Goal: Transaction & Acquisition: Purchase product/service

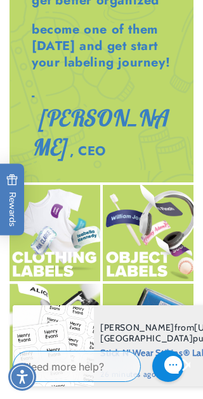
scroll to position [0, 130]
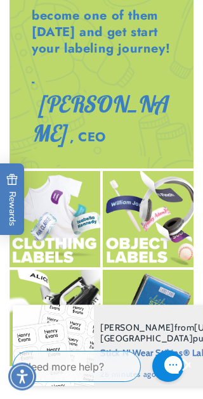
click at [69, 291] on img at bounding box center [54, 318] width 91 height 96
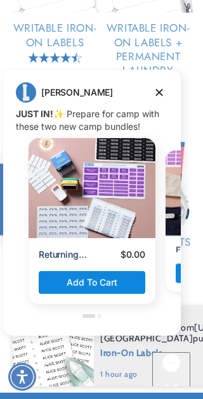
scroll to position [0, 130]
click at [166, 89] on button "Dismiss campaign" at bounding box center [159, 93] width 18 height 18
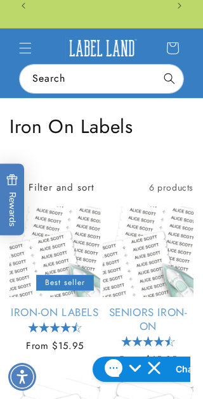
scroll to position [0, 261]
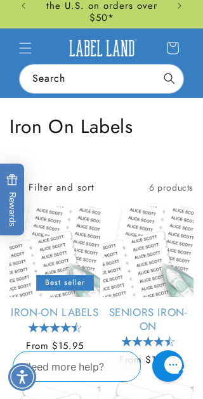
click at [65, 305] on link "Iron-On Labels" at bounding box center [54, 312] width 91 height 14
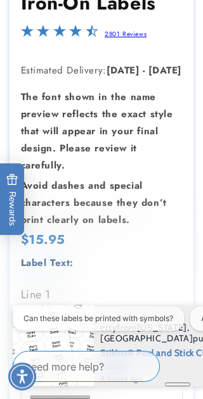
scroll to position [310, 0]
click at [49, 317] on input "Line 1" at bounding box center [101, 320] width 161 height 25
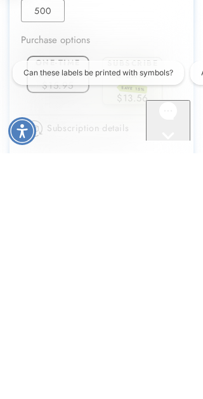
scroll to position [559, 0]
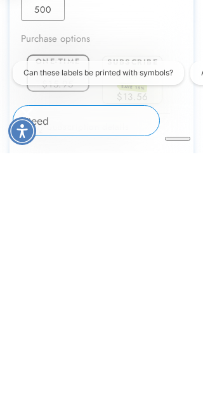
type input "**********"
click at [64, 301] on label "One-time purchase" at bounding box center [57, 312] width 48 height 23
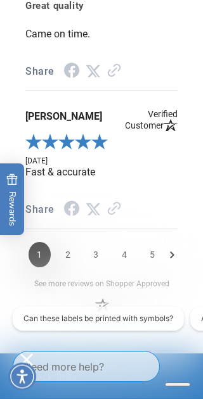
scroll to position [0, 130]
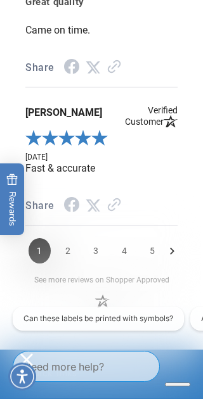
click at [73, 241] on span "2" at bounding box center [68, 251] width 22 height 25
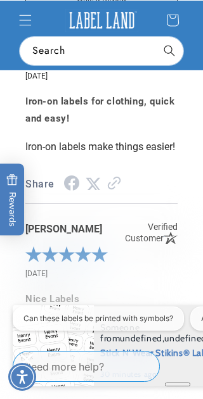
scroll to position [1852, 0]
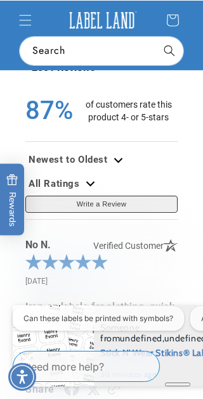
click at [174, 332] on span "Iron-on labels for clothing, quick and easy!" at bounding box center [101, 315] width 152 height 34
click at [159, 332] on span "Iron-on labels for clothing, quick and easy!" at bounding box center [101, 315] width 152 height 34
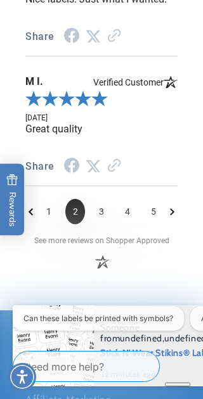
scroll to position [0, 130]
click at [111, 212] on span "3" at bounding box center [101, 211] width 20 height 25
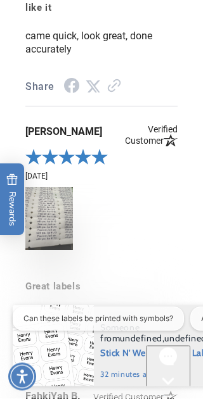
scroll to position [2163, 0]
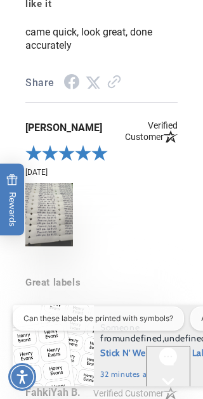
click at [71, 339] on link "See More" at bounding box center [51, 345] width 53 height 12
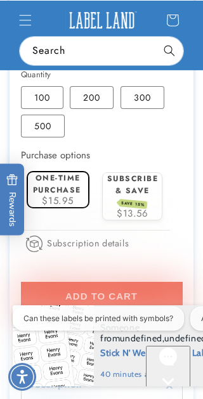
scroll to position [0, 0]
click at [143, 295] on button "Add to cart" at bounding box center [101, 296] width 161 height 29
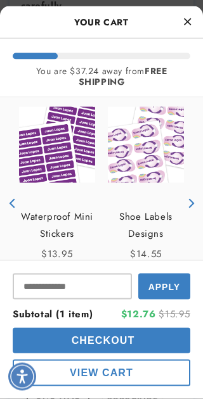
scroll to position [470, 0]
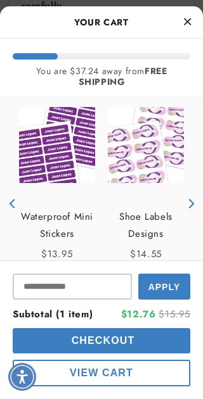
click at [142, 353] on button "Checkout" at bounding box center [101, 340] width 177 height 25
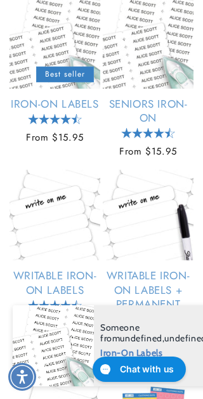
scroll to position [0, 130]
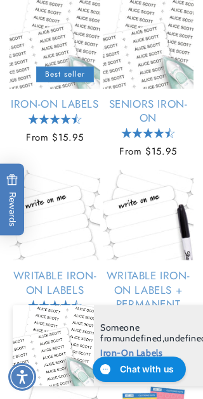
click at [62, 111] on link "Iron-On Labels" at bounding box center [54, 104] width 91 height 14
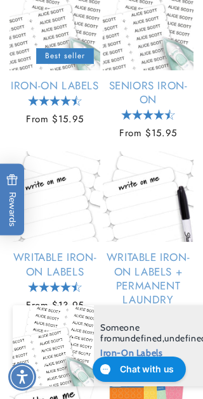
scroll to position [0, 261]
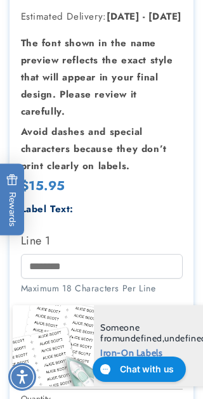
scroll to position [0, 261]
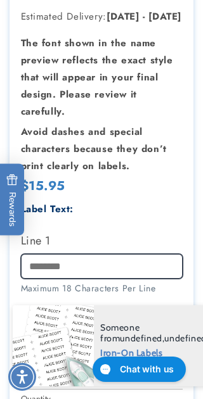
click at [47, 265] on input "Line 1" at bounding box center [101, 266] width 161 height 25
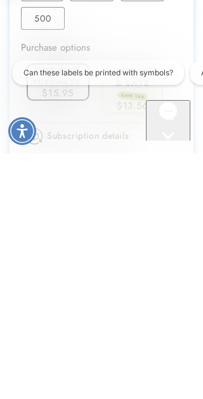
scroll to position [553, 0]
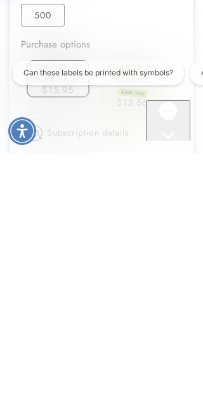
type input "**********"
click at [73, 307] on label "One-time purchase" at bounding box center [57, 318] width 48 height 23
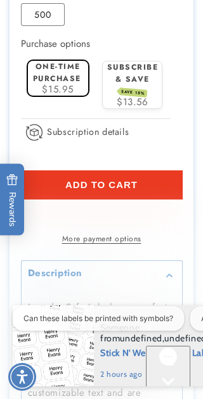
scroll to position [0, 0]
click at [123, 186] on span "Add to cart" at bounding box center [101, 184] width 72 height 11
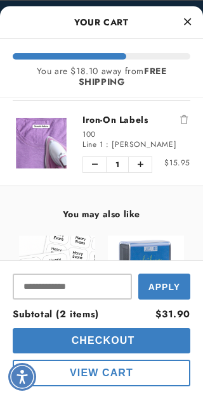
scroll to position [91, 0]
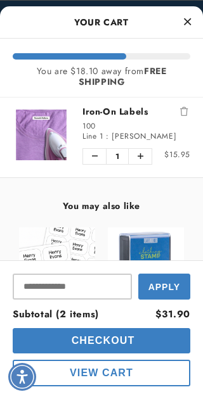
click at [157, 292] on span "Apply" at bounding box center [164, 287] width 32 height 10
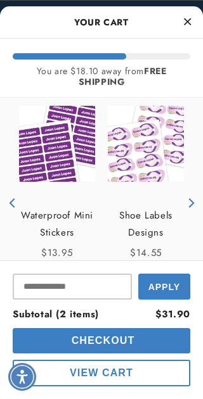
scroll to position [0, 130]
click at [188, 22] on icon "Close Cart" at bounding box center [187, 21] width 7 height 11
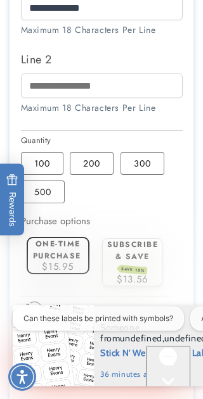
scroll to position [0, 0]
click at [77, 256] on label "One-time purchase" at bounding box center [57, 249] width 48 height 23
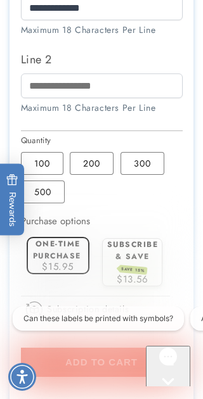
click at [123, 354] on button "Add to cart" at bounding box center [101, 362] width 161 height 29
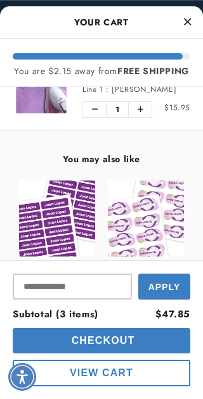
scroll to position [92, 0]
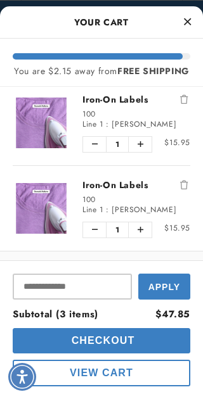
click at [191, 22] on button "Close Cart" at bounding box center [186, 22] width 19 height 19
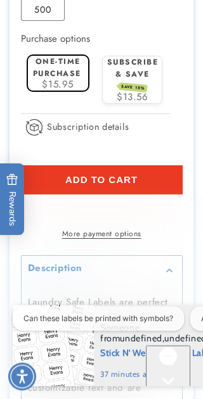
scroll to position [805, 0]
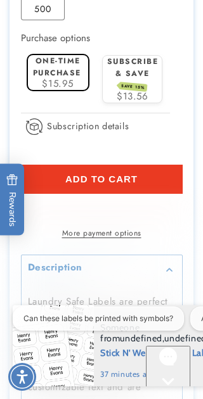
click at [136, 172] on button "Add to cart" at bounding box center [101, 179] width 161 height 29
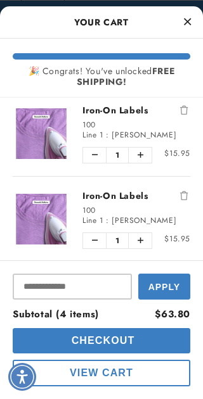
scroll to position [0, 130]
click at [64, 321] on span "Subtotal (4 items)" at bounding box center [56, 314] width 86 height 14
click at [91, 321] on span "Subtotal (4 items)" at bounding box center [56, 314] width 86 height 14
click at [39, 321] on span "Subtotal (4 items)" at bounding box center [56, 314] width 86 height 14
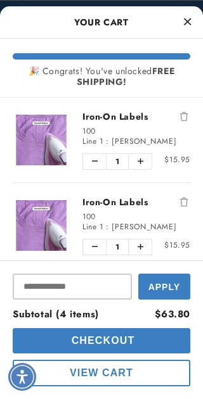
scroll to position [0, 130]
click at [98, 162] on button "Decrease quantity of Iron-On Labels" at bounding box center [94, 161] width 23 height 15
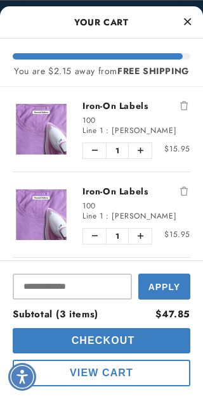
click at [99, 158] on button "Decrease quantity of Iron-On Labels" at bounding box center [94, 150] width 23 height 15
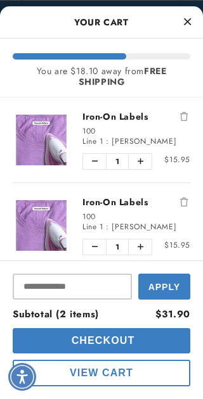
scroll to position [0, 261]
click at [101, 249] on button "Decrease quantity of Iron-On Labels" at bounding box center [94, 246] width 23 height 15
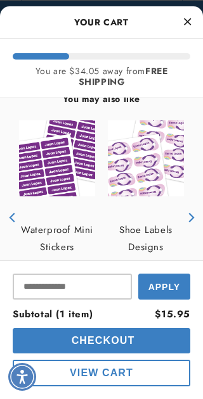
scroll to position [0, 130]
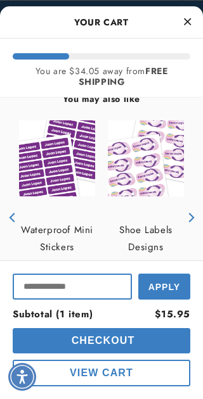
click at [102, 299] on input "Input Discount" at bounding box center [72, 286] width 119 height 26
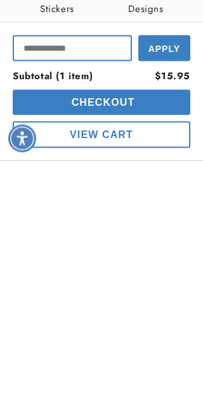
scroll to position [0, 261]
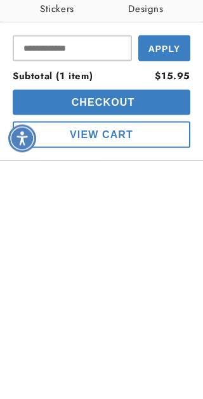
click at [142, 328] on button "Checkout" at bounding box center [101, 340] width 177 height 25
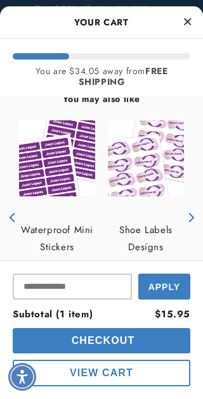
scroll to position [1424, 0]
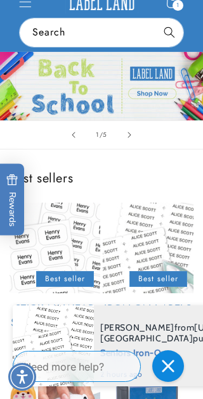
click at [191, 315] on link "Iron-On Labels" at bounding box center [148, 308] width 91 height 14
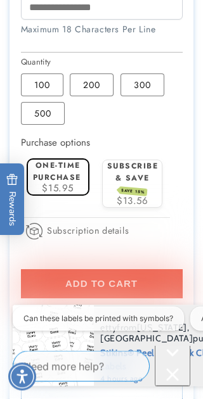
scroll to position [701, 0]
click at [77, 170] on label "One-time purchase" at bounding box center [57, 171] width 48 height 23
click at [66, 175] on label "One-time purchase" at bounding box center [57, 171] width 48 height 23
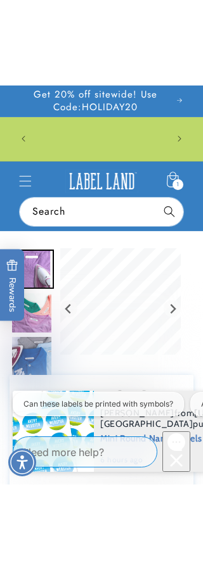
scroll to position [0, 0]
